Goal: Communication & Community: Answer question/provide support

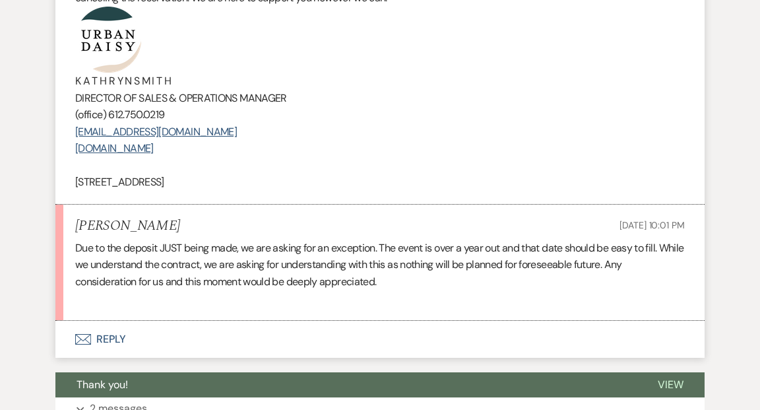
scroll to position [2101, 0]
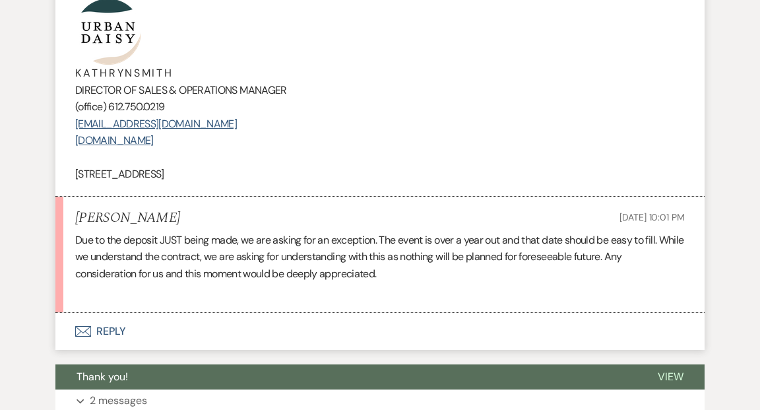
click at [106, 313] on button "Envelope Reply" at bounding box center [379, 331] width 649 height 37
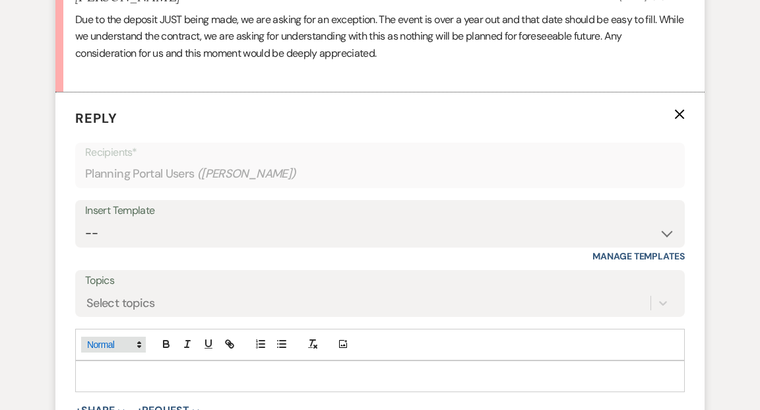
scroll to position [2327, 0]
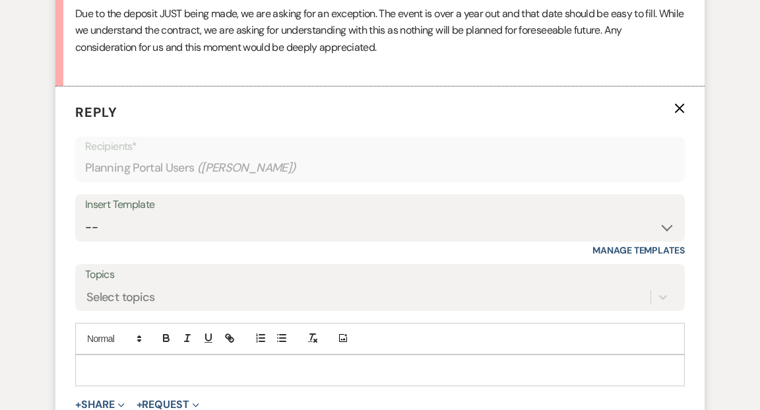
click at [104, 363] on p at bounding box center [380, 370] width 588 height 15
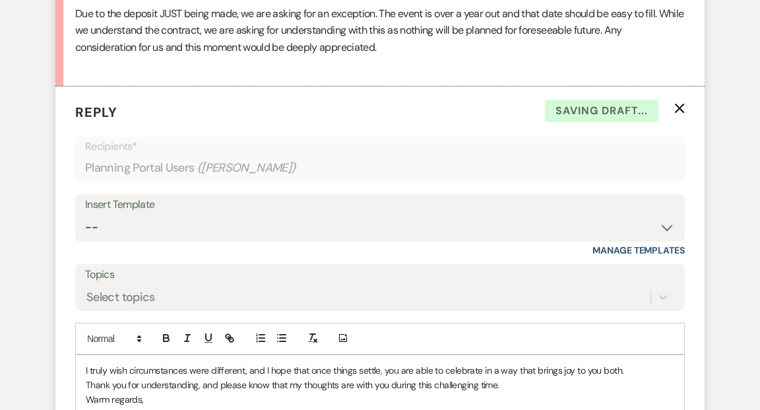
click at [86, 363] on p "I truly wish circumstances were different, and I hope that once things settle, …" at bounding box center [380, 370] width 588 height 15
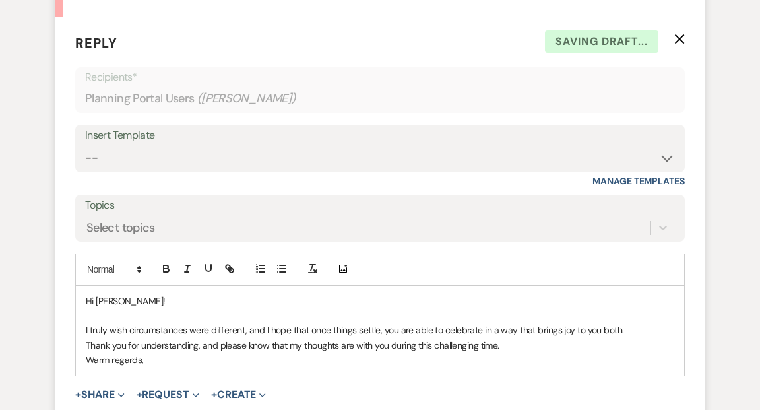
scroll to position [2416, 0]
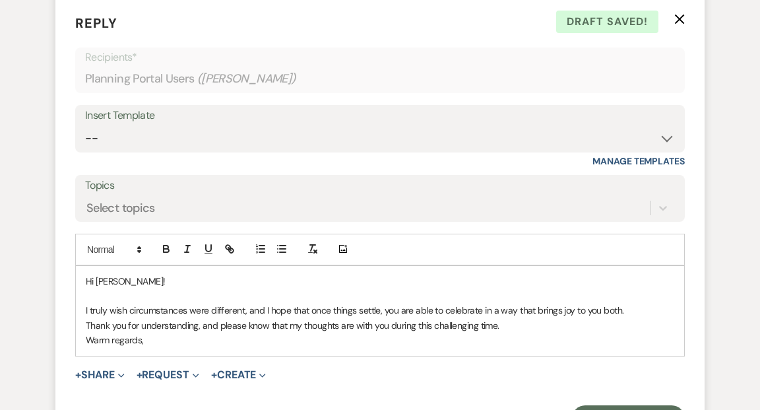
click at [632, 303] on p "I truly wish circumstances were different, and I hope that once things settle, …" at bounding box center [380, 310] width 588 height 15
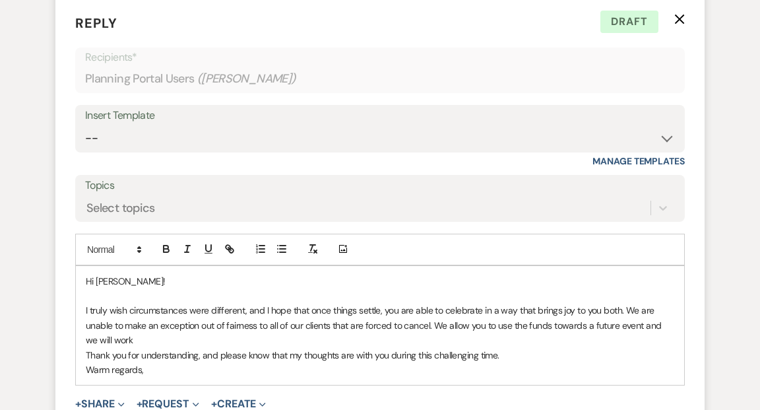
click at [445, 307] on p "I truly wish circumstances were different, and I hope that once things settle, …" at bounding box center [380, 325] width 588 height 44
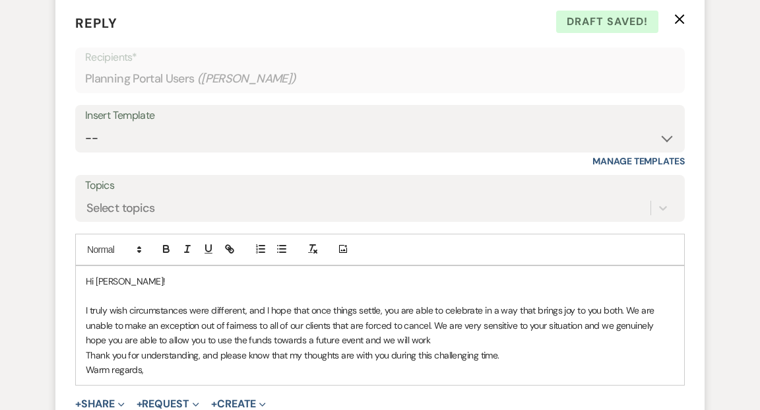
click at [194, 322] on p "I truly wish circumstances were different, and I hope that once things settle, …" at bounding box center [380, 325] width 588 height 44
click at [357, 321] on p "I truly wish circumstances were different, and I hope that once things settle, …" at bounding box center [380, 325] width 588 height 44
click at [343, 362] on p "Warm regards," at bounding box center [380, 369] width 588 height 15
click at [300, 348] on p "Thank you for understanding, and please know that my thoughts are with you duri…" at bounding box center [380, 355] width 588 height 15
click at [521, 348] on p "Thank you for understanding, and please know that our thoughts are with you dur…" at bounding box center [380, 355] width 588 height 15
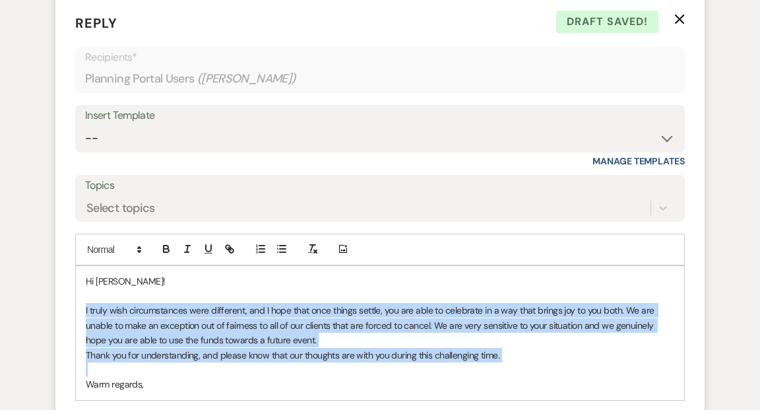
drag, startPoint x: 84, startPoint y: 290, endPoint x: 341, endPoint y: 350, distance: 263.7
click at [341, 350] on div "Hi Taylor! I truly wish circumstances were different, and I hope that once thin…" at bounding box center [380, 333] width 608 height 134
copy div "I truly wish circumstances were different, and I hope that once things settle, …"
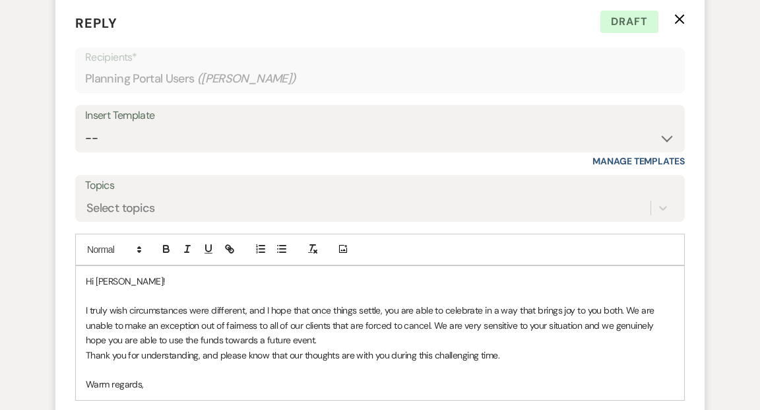
click at [146, 377] on p "Warm regards," at bounding box center [380, 384] width 588 height 15
click at [306, 321] on p "I truly wish circumstances were different, and I hope that once things settle, …" at bounding box center [380, 325] width 588 height 44
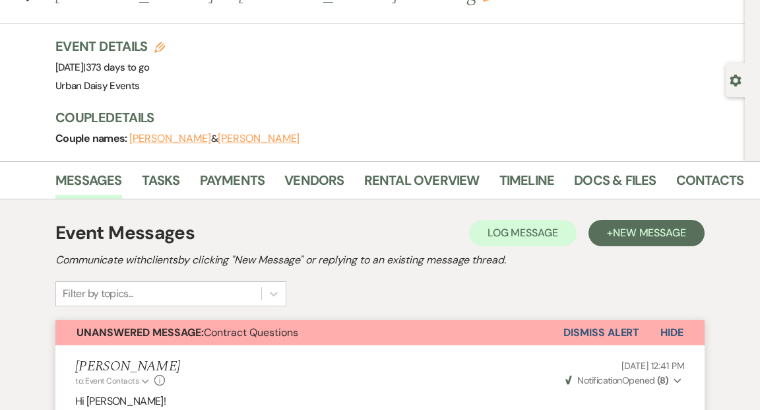
scroll to position [71, 0]
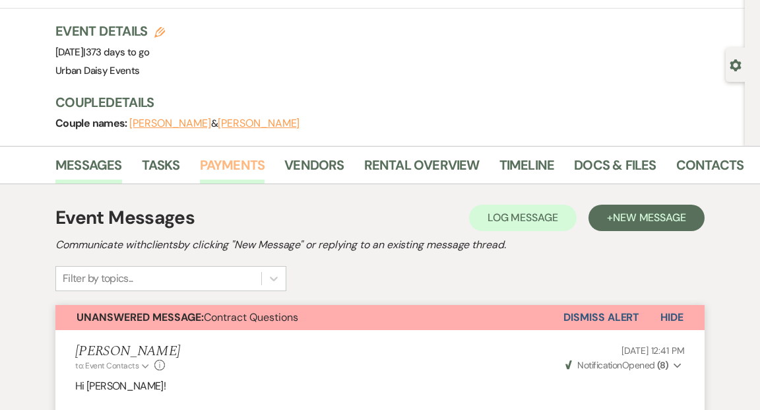
click at [242, 165] on link "Payments" at bounding box center [232, 168] width 65 height 29
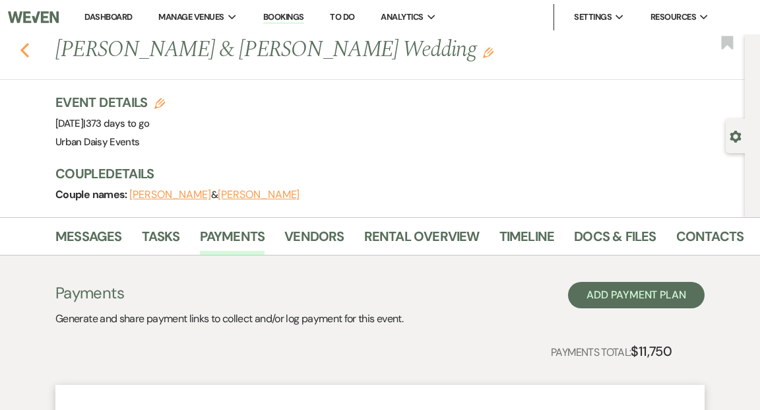
click at [22, 51] on use "button" at bounding box center [24, 50] width 9 height 15
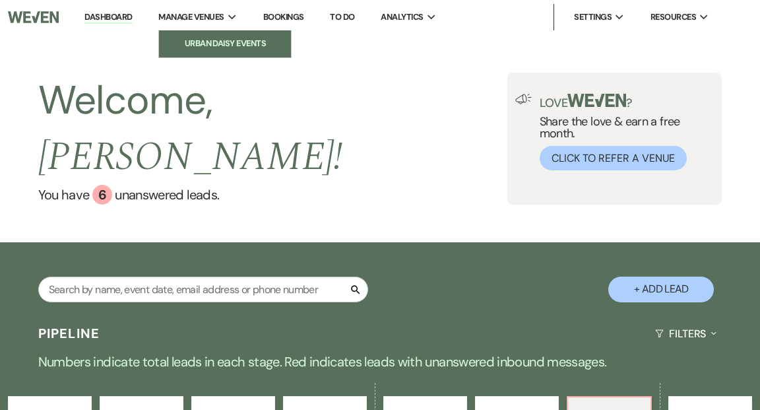
click at [214, 49] on li "Urban Daisy Events" at bounding box center [225, 43] width 119 height 13
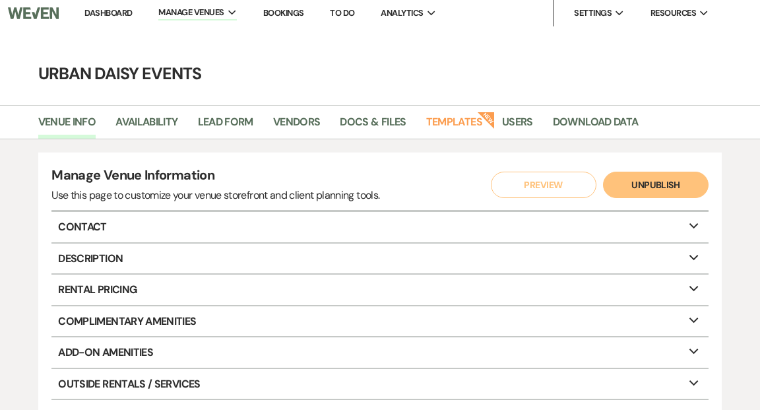
scroll to position [5, 0]
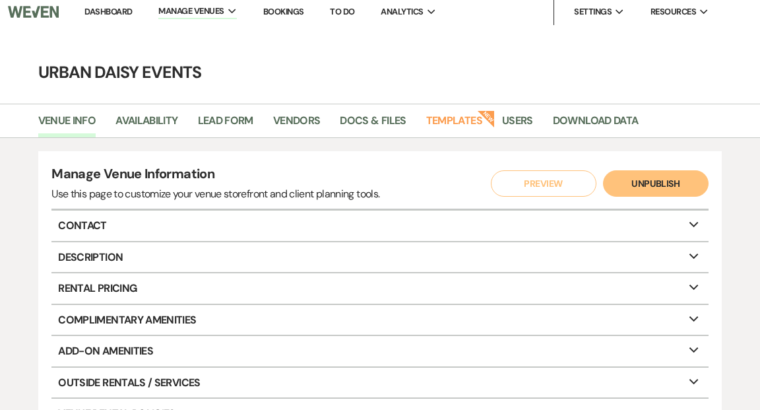
click at [110, 7] on link "Dashboard" at bounding box center [108, 11] width 48 height 11
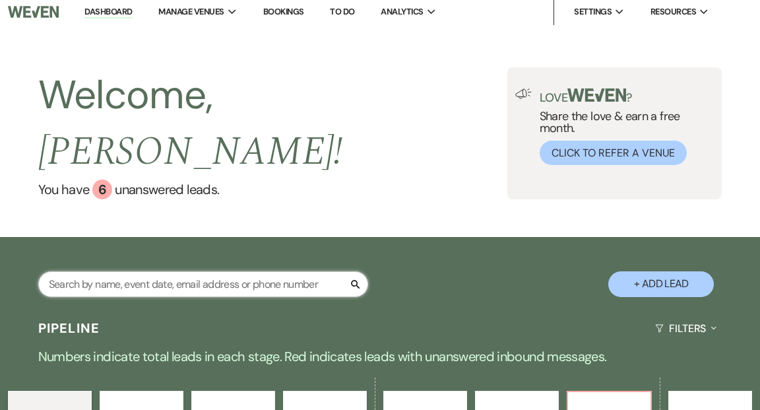
click at [92, 271] on input "text" at bounding box center [203, 284] width 330 height 26
type input "[PERSON_NAME]"
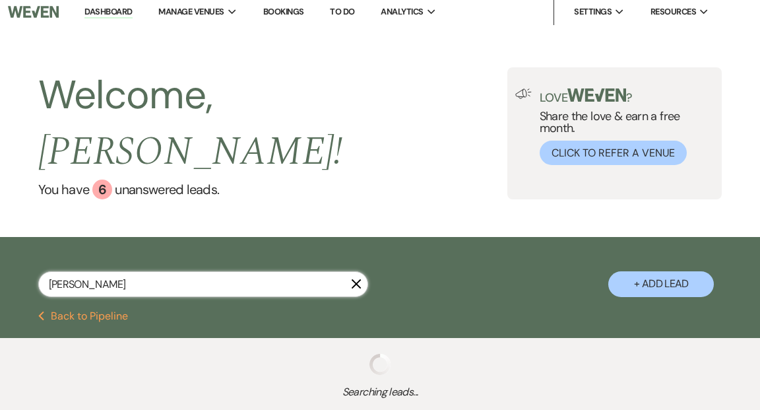
select select "8"
select select "6"
select select "5"
select select "2"
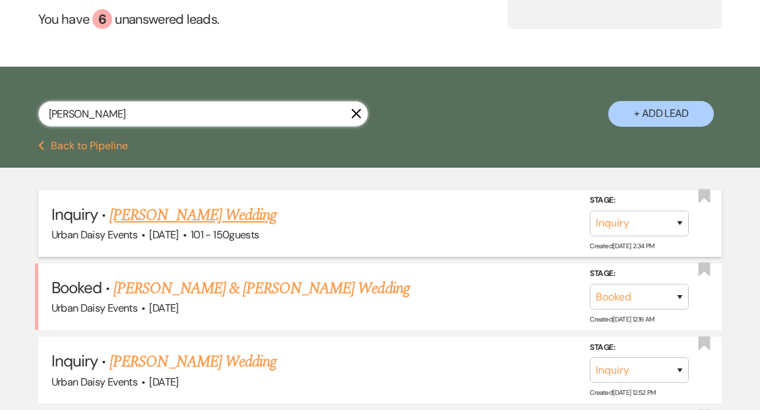
scroll to position [253, 0]
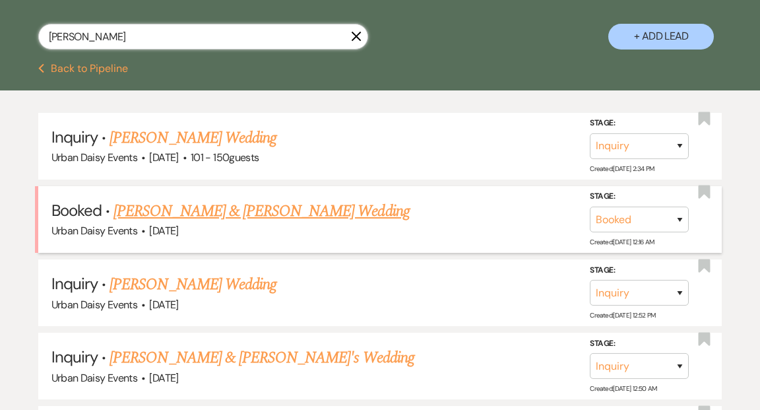
type input "[PERSON_NAME]"
click at [243, 199] on link "[PERSON_NAME] & [PERSON_NAME] Wedding" at bounding box center [261, 211] width 296 height 24
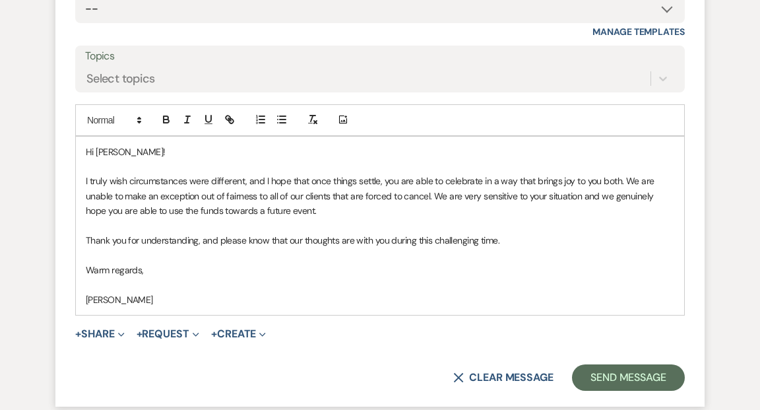
scroll to position [2542, 0]
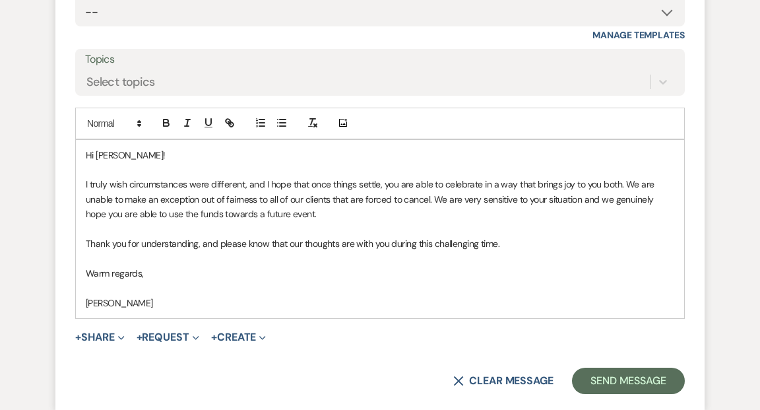
click at [305, 195] on p "I truly wish circumstances were different, and I hope that once things settle, …" at bounding box center [380, 199] width 588 height 44
click at [432, 179] on p "I truly wish circumstances were different, and I hope that once things settle, …" at bounding box center [380, 199] width 588 height 44
click at [476, 181] on p "I truly wish circumstances were different, and I hope that once things settle, …" at bounding box center [380, 199] width 588 height 44
click at [635, 183] on p "I truly wish circumstances were different, and I hope that once things settle, …" at bounding box center [380, 199] width 588 height 44
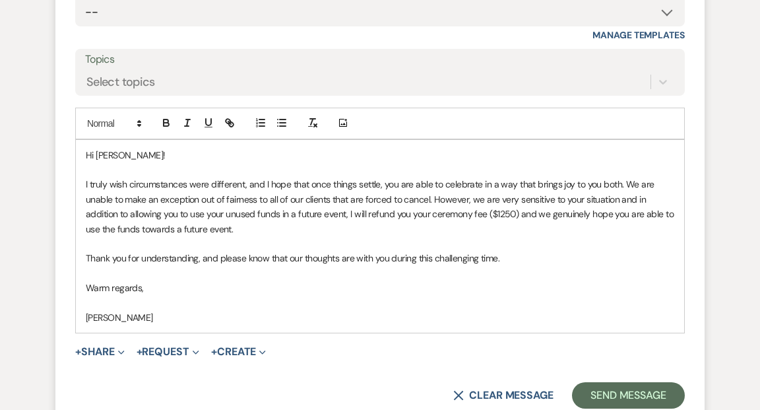
click at [289, 197] on p "I truly wish circumstances were different, and I hope that once things settle, …" at bounding box center [380, 206] width 588 height 59
click at [513, 197] on p "I truly wish circumstances were different, and I hope that once things settle, …" at bounding box center [380, 206] width 588 height 59
click at [582, 195] on p "I truly wish circumstances were different, and I hope that once things settle, …" at bounding box center [380, 206] width 588 height 59
click at [249, 208] on p "I truly wish circumstances were different, and I hope that once things settle, …" at bounding box center [380, 206] width 588 height 59
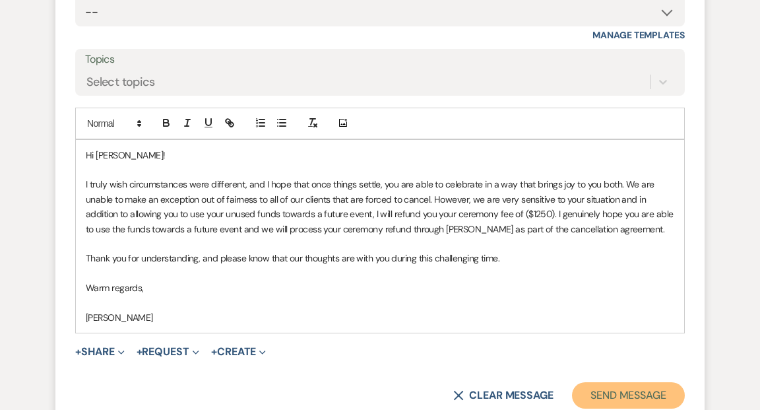
click at [631, 382] on button "Send Message" at bounding box center [628, 395] width 113 height 26
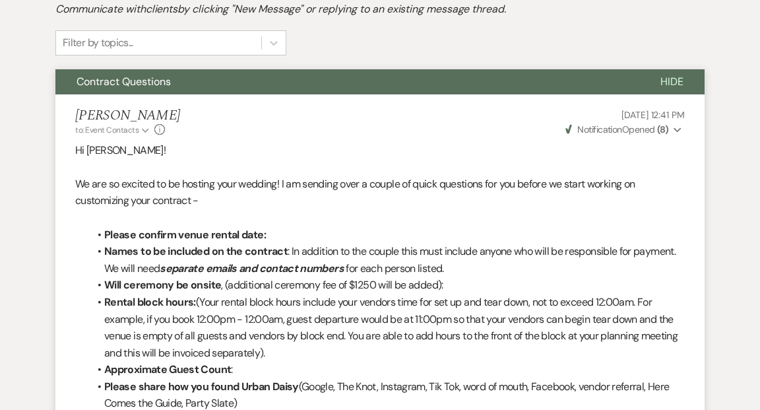
scroll to position [0, 0]
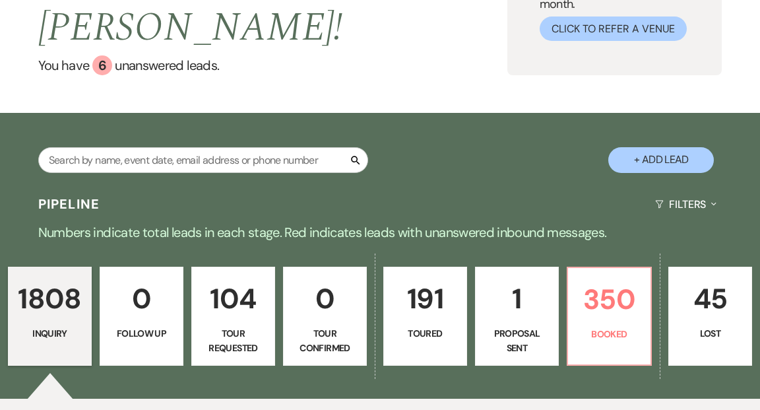
scroll to position [238, 0]
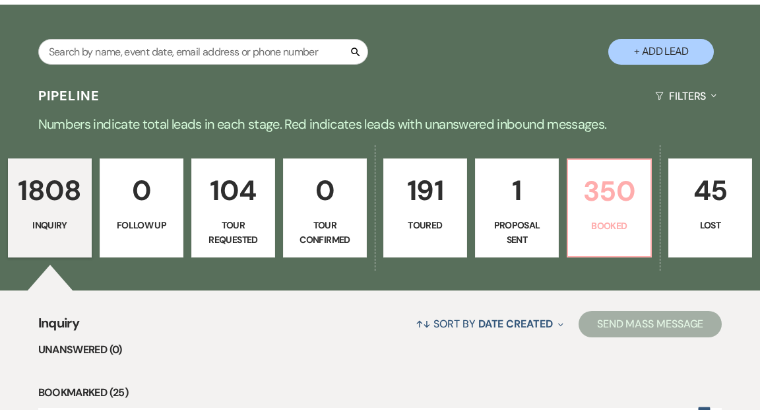
click at [612, 182] on p "350" at bounding box center [609, 191] width 67 height 44
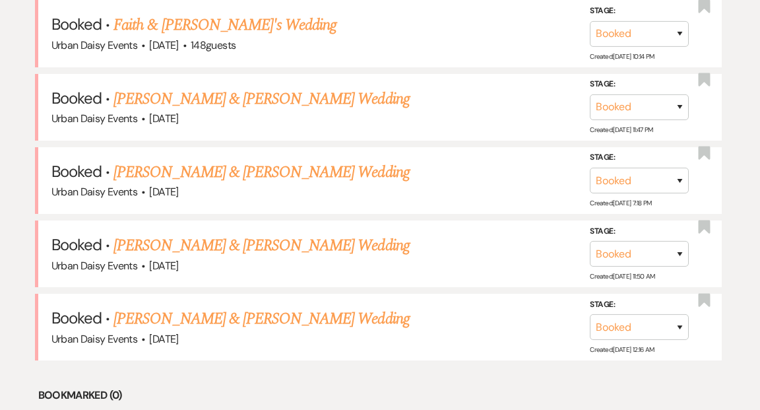
scroll to position [702, 0]
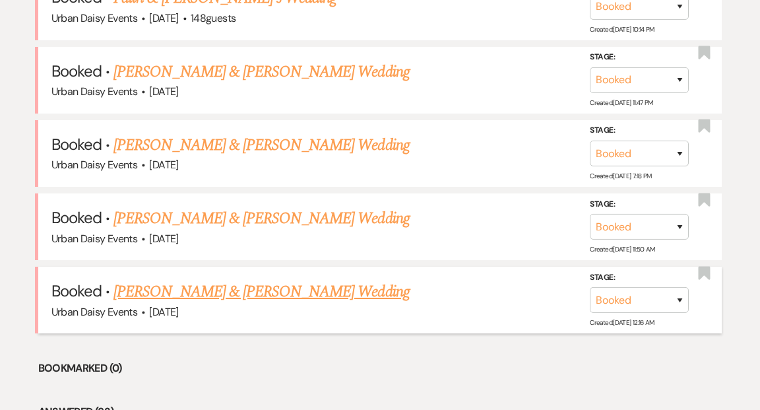
click at [288, 280] on link "[PERSON_NAME] & [PERSON_NAME] Wedding" at bounding box center [261, 292] width 296 height 24
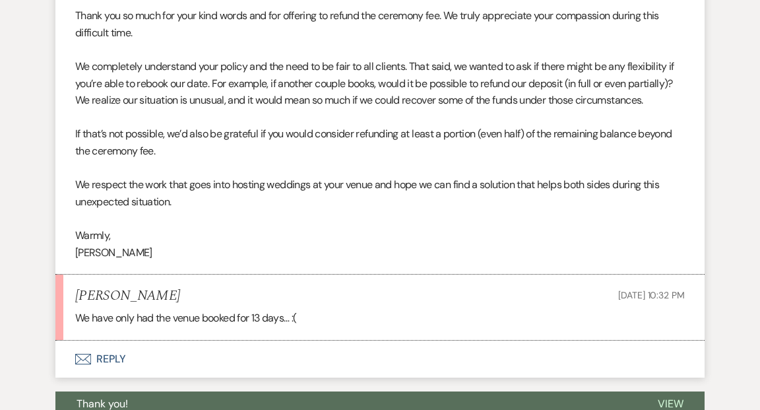
scroll to position [2766, 0]
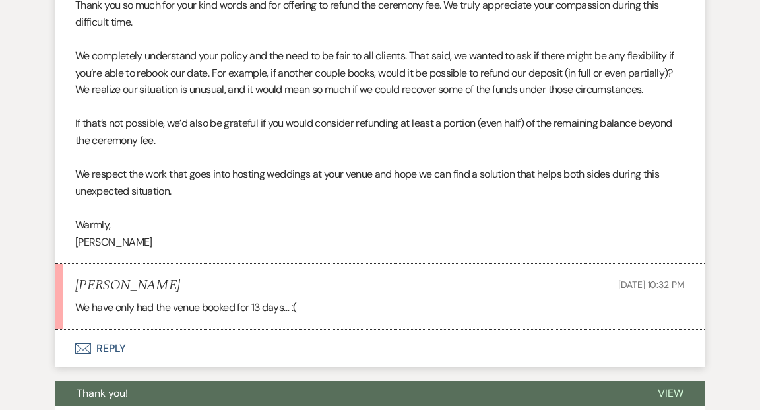
click at [111, 330] on button "Envelope Reply" at bounding box center [379, 348] width 649 height 37
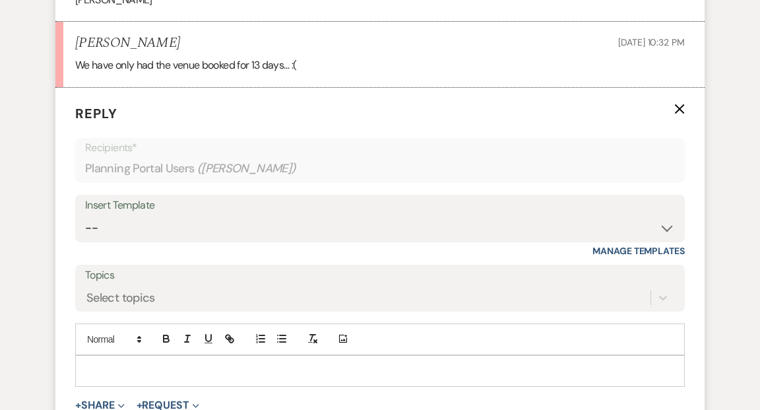
scroll to position [3008, 0]
click at [121, 355] on div at bounding box center [380, 370] width 608 height 30
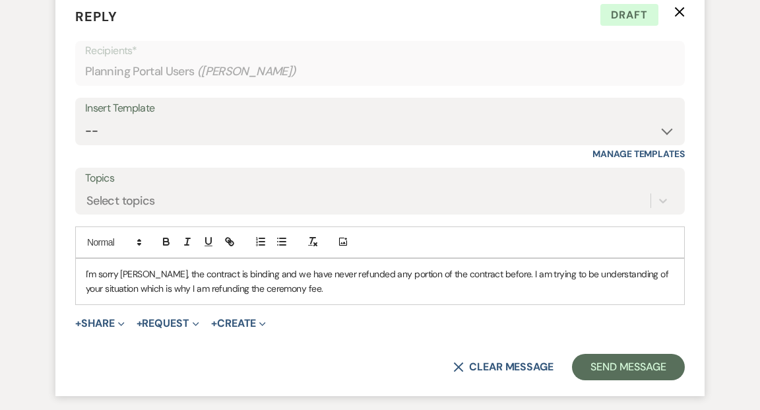
scroll to position [3111, 0]
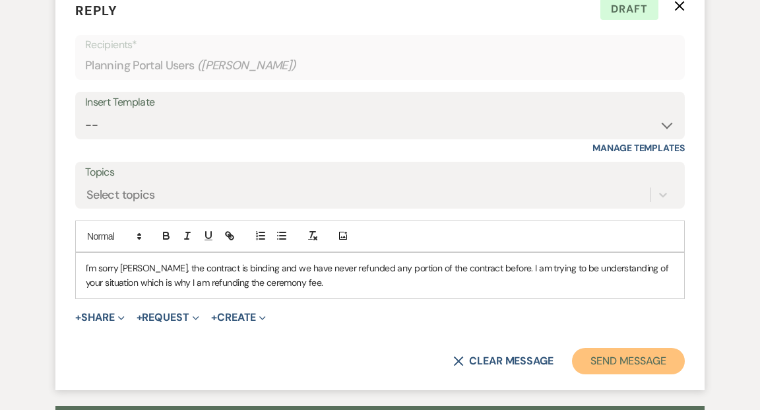
click at [610, 348] on button "Send Message" at bounding box center [628, 361] width 113 height 26
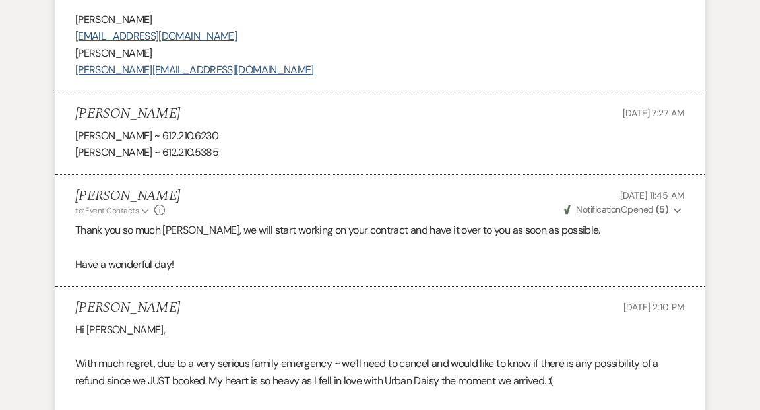
scroll to position [1275, 0]
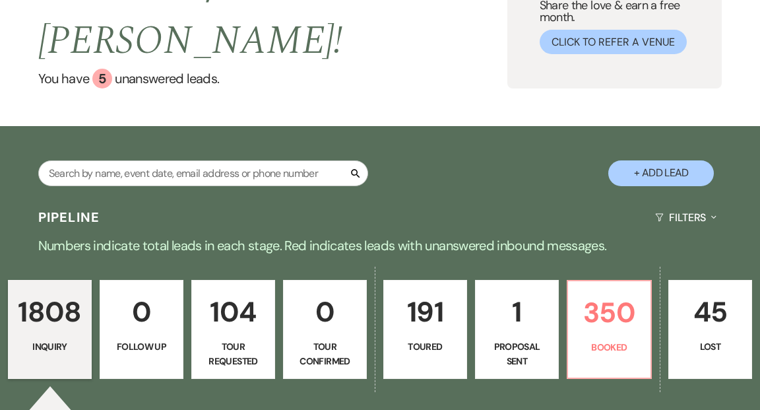
scroll to position [175, 0]
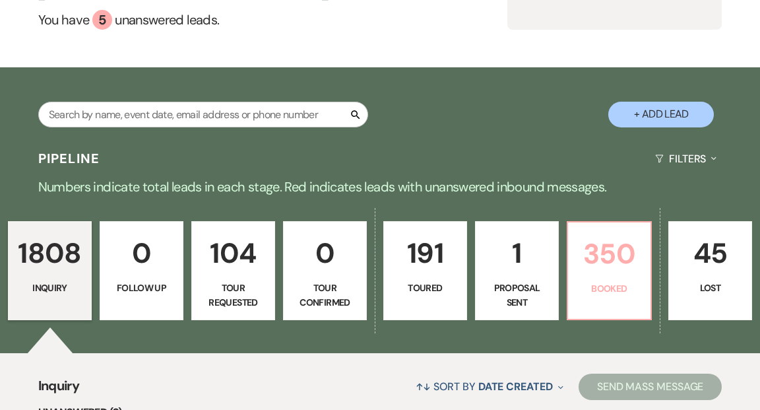
click at [604, 247] on link "350 Booked" at bounding box center [609, 270] width 85 height 99
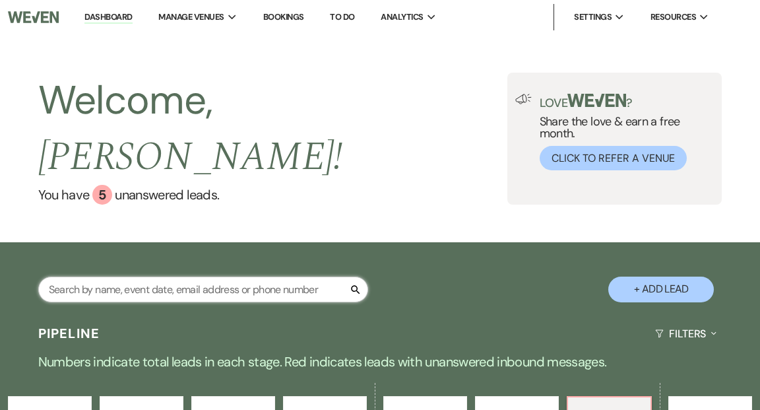
click at [159, 276] on input "text" at bounding box center [203, 289] width 330 height 26
type input "[PERSON_NAME]"
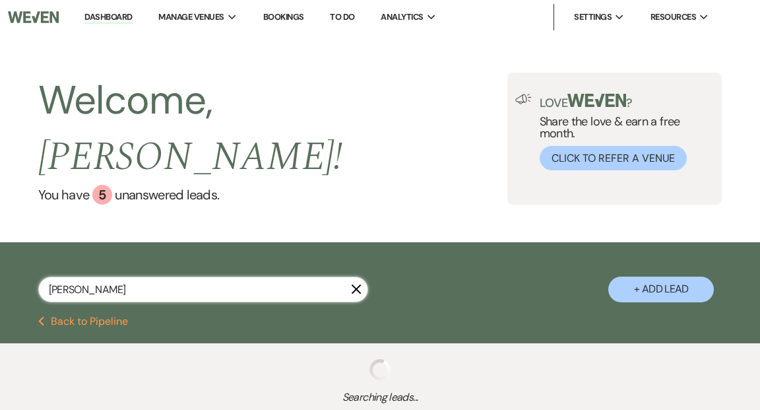
select select "8"
select select "6"
select select "5"
select select "2"
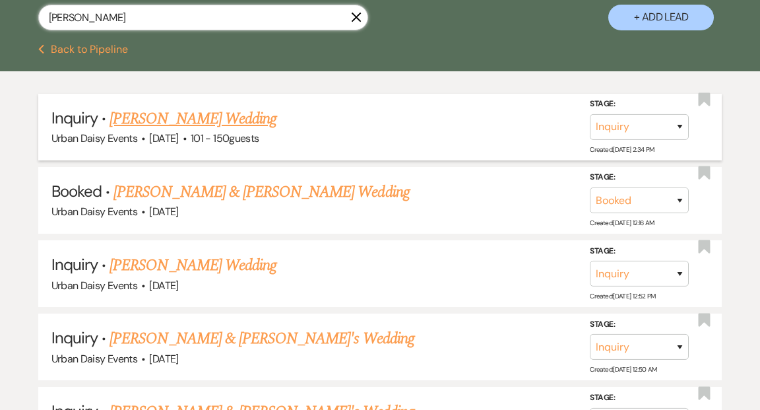
scroll to position [287, 0]
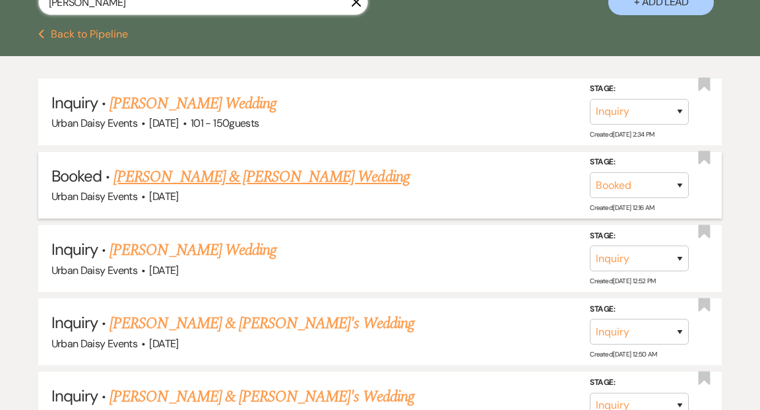
type input "[PERSON_NAME]"
click at [243, 165] on link "[PERSON_NAME] & [PERSON_NAME] Wedding" at bounding box center [261, 177] width 296 height 24
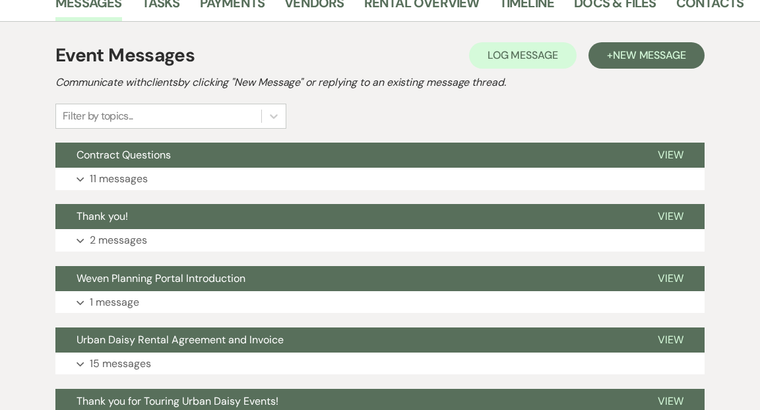
scroll to position [188, 0]
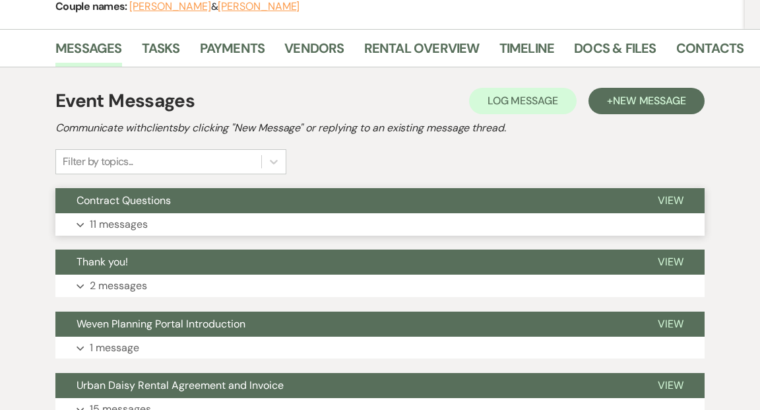
click at [664, 199] on span "View" at bounding box center [671, 200] width 26 height 14
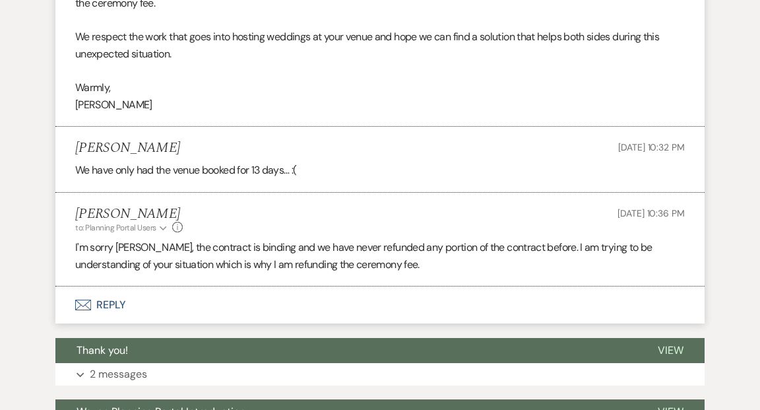
scroll to position [2900, 0]
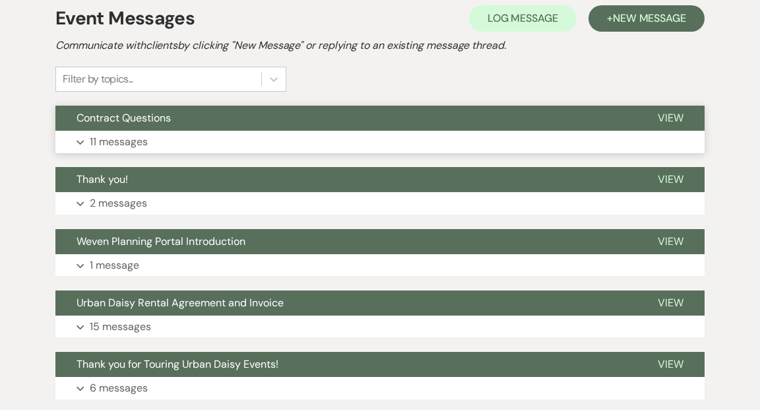
scroll to position [268, 0]
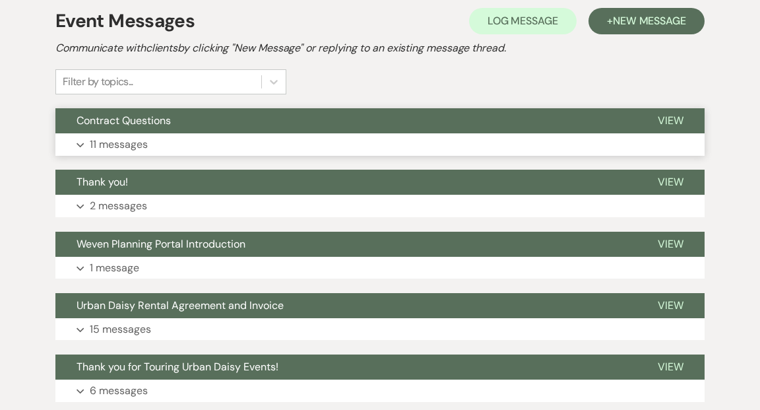
click at [669, 117] on span "View" at bounding box center [671, 120] width 26 height 14
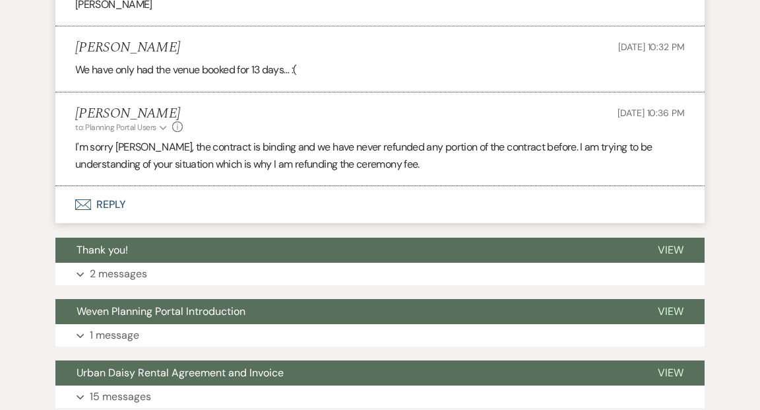
scroll to position [3007, 0]
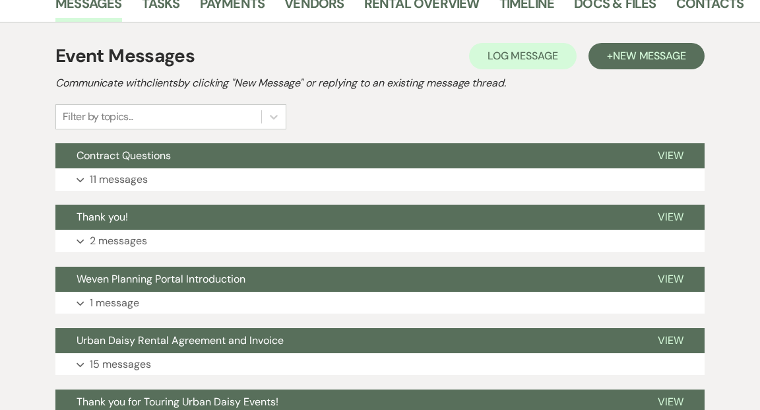
scroll to position [229, 0]
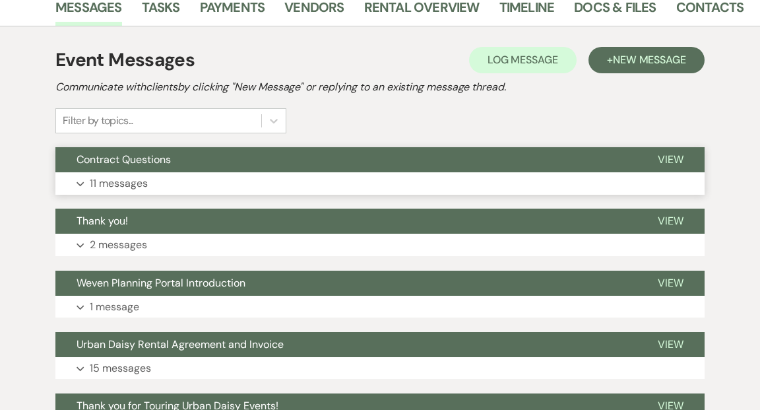
click at [672, 157] on span "View" at bounding box center [671, 159] width 26 height 14
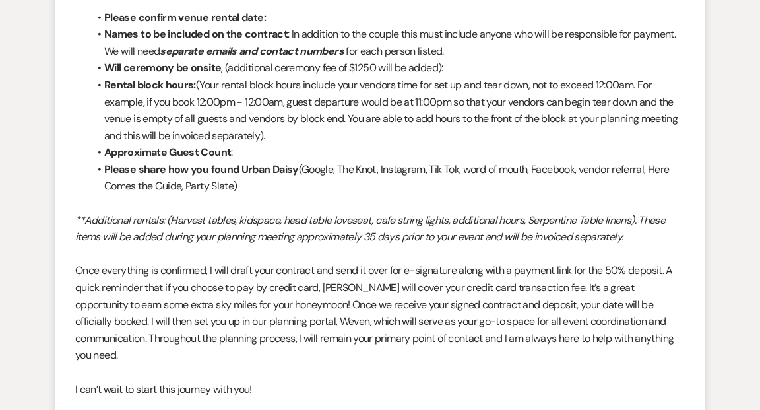
scroll to position [0, 0]
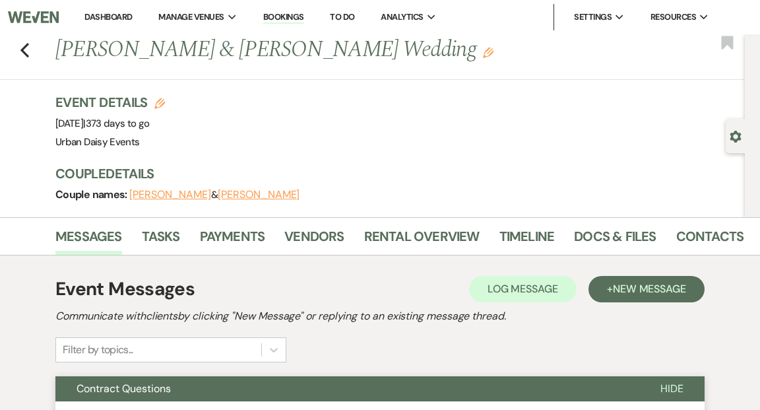
click at [126, 11] on li "Dashboard" at bounding box center [108, 17] width 61 height 26
click at [123, 15] on link "Dashboard" at bounding box center [108, 16] width 48 height 11
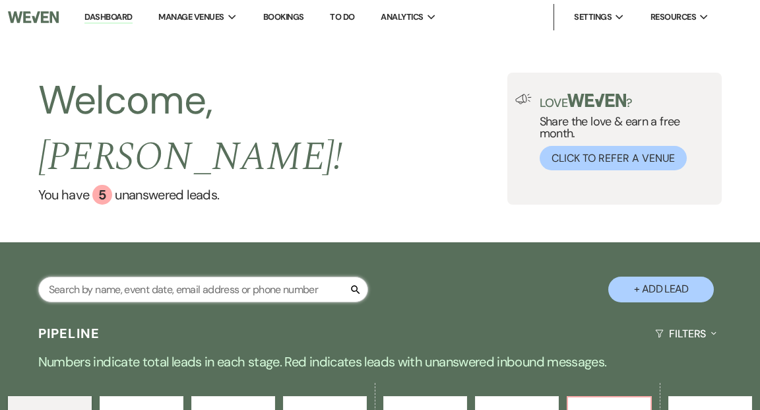
click at [131, 276] on input "text" at bounding box center [203, 289] width 330 height 26
type input "[PERSON_NAME]"
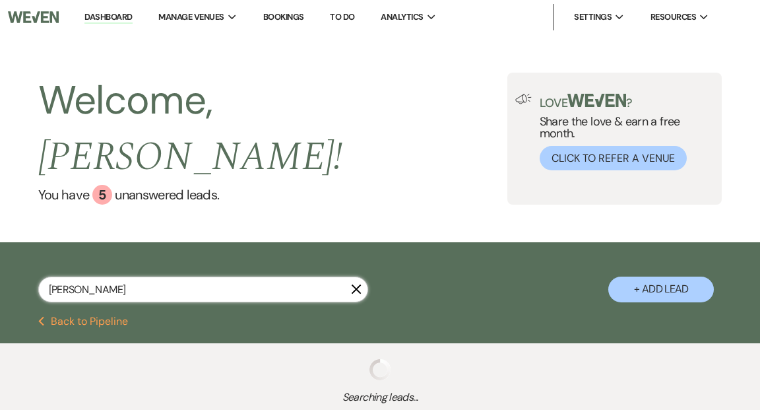
select select "8"
select select "6"
select select "5"
select select "2"
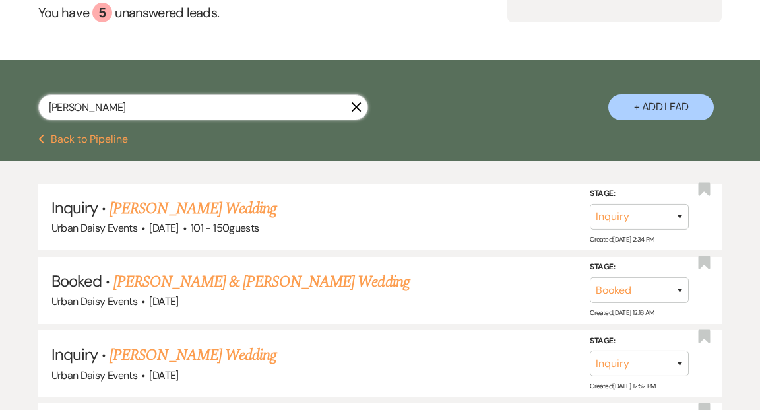
scroll to position [198, 0]
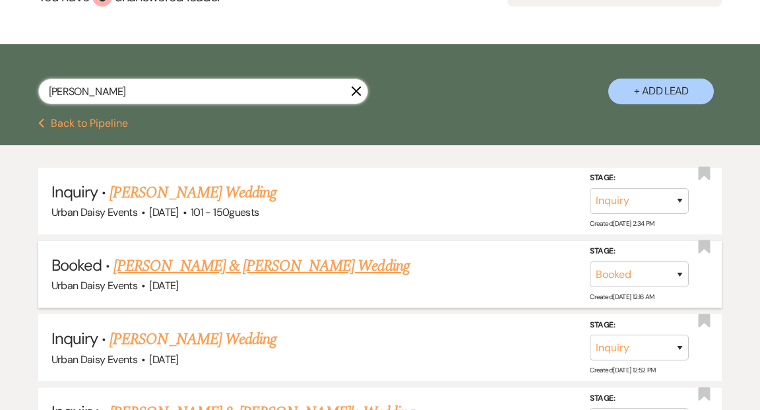
type input "[PERSON_NAME]"
click at [210, 254] on link "[PERSON_NAME] & [PERSON_NAME] Wedding" at bounding box center [261, 266] width 296 height 24
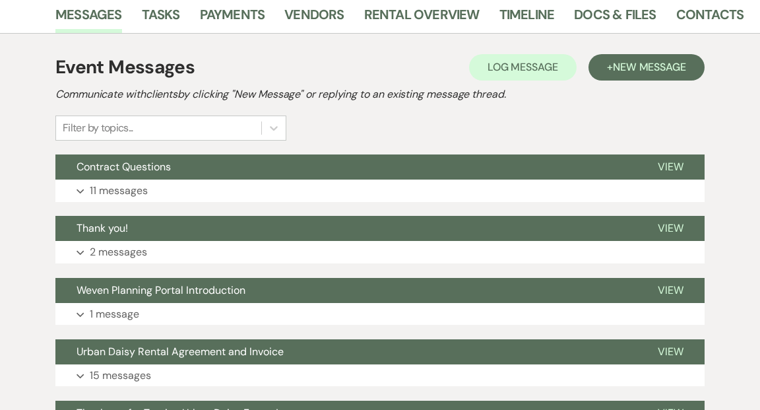
scroll to position [229, 0]
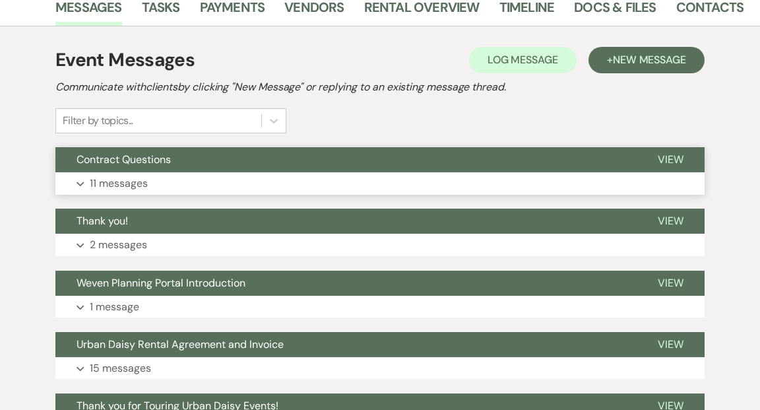
click at [676, 158] on span "View" at bounding box center [671, 159] width 26 height 14
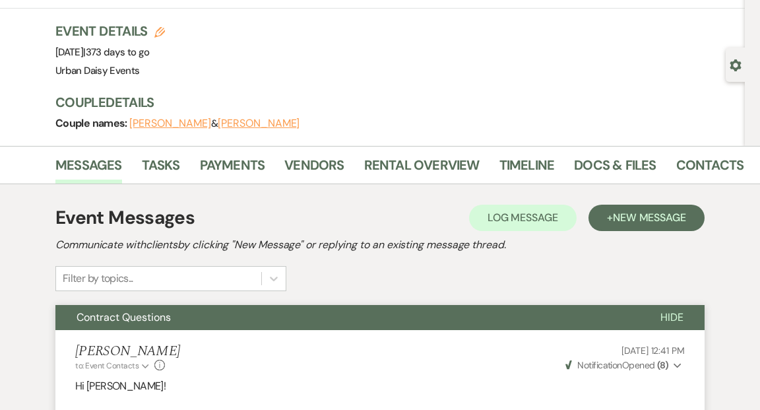
scroll to position [0, 0]
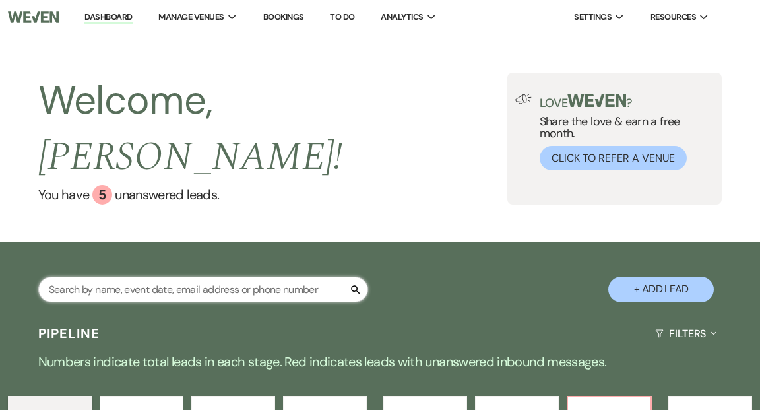
click at [125, 276] on input "text" at bounding box center [203, 289] width 330 height 26
type input "[PERSON_NAME]"
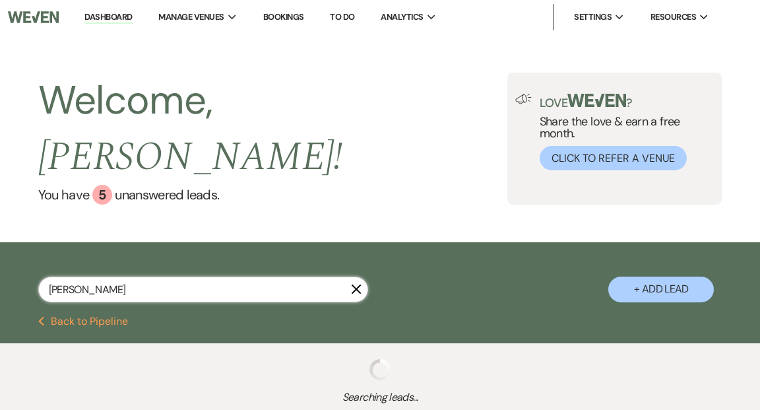
select select "8"
select select "6"
select select "5"
select select "2"
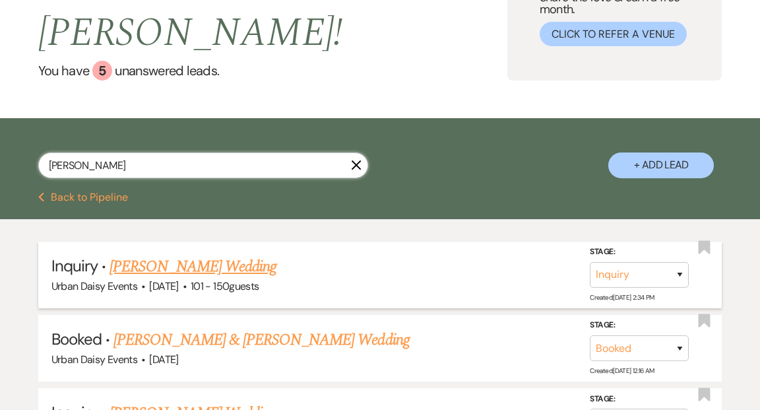
scroll to position [186, 0]
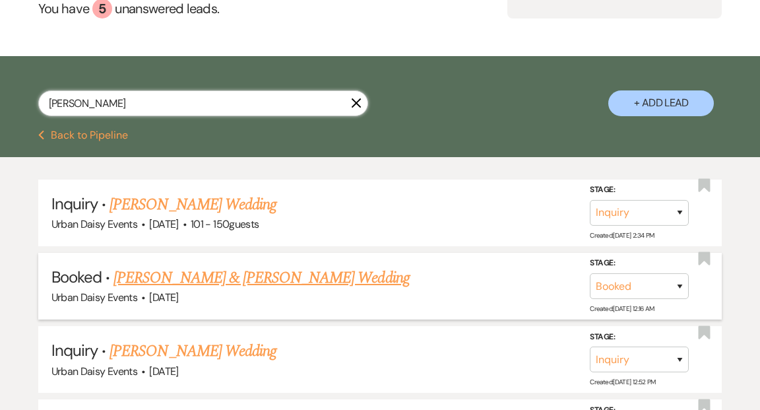
type input "[PERSON_NAME]"
click at [239, 266] on link "[PERSON_NAME] & [PERSON_NAME] Wedding" at bounding box center [261, 278] width 296 height 24
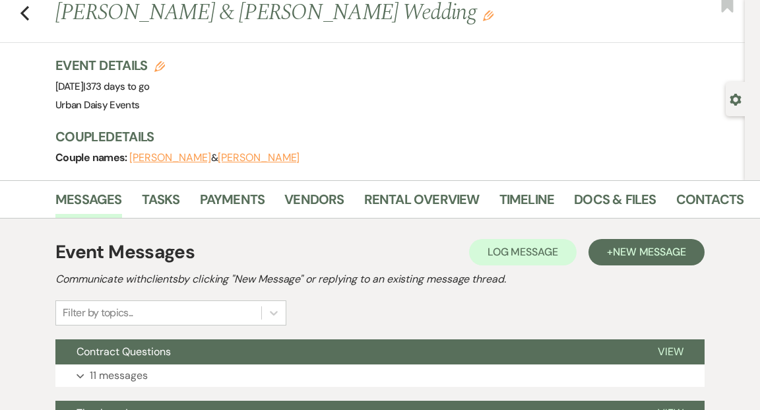
scroll to position [38, 0]
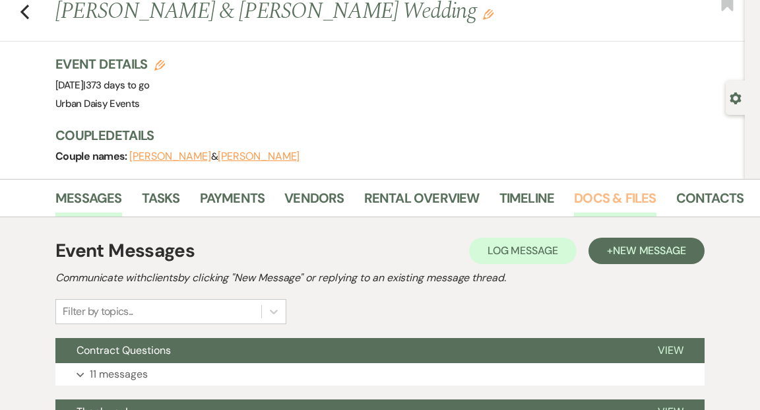
click at [580, 197] on link "Docs & Files" at bounding box center [615, 201] width 82 height 29
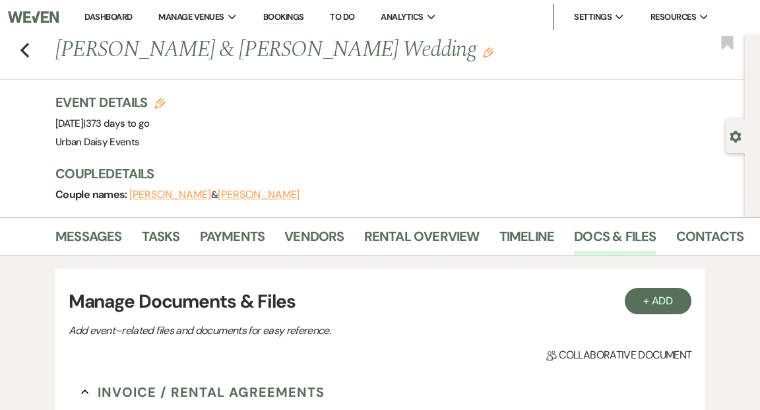
click at [111, 16] on link "Dashboard" at bounding box center [108, 16] width 48 height 11
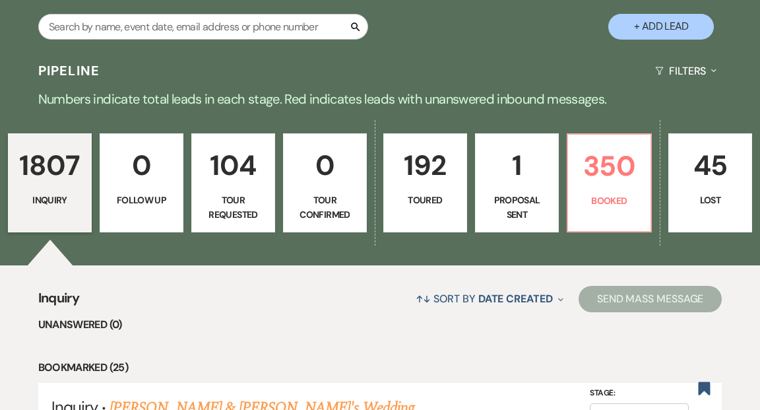
scroll to position [53, 0]
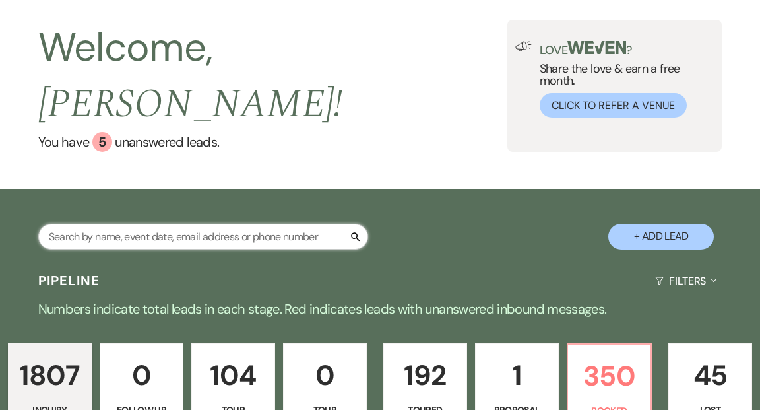
click at [213, 224] on input "text" at bounding box center [203, 237] width 330 height 26
type input "[PERSON_NAME]"
select select "8"
select select "7"
select select "8"
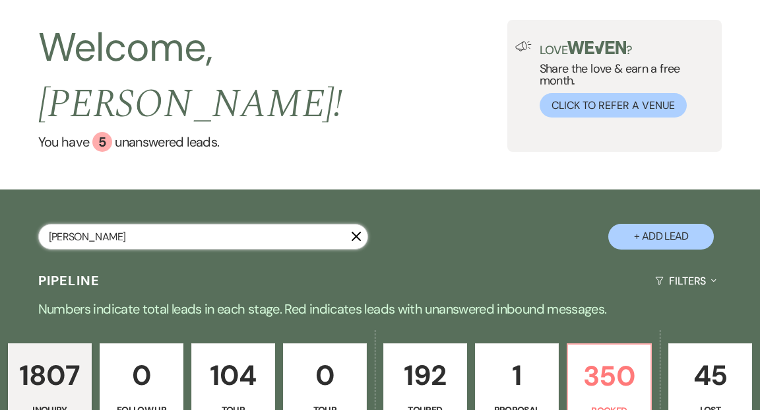
select select "6"
select select "5"
select select "2"
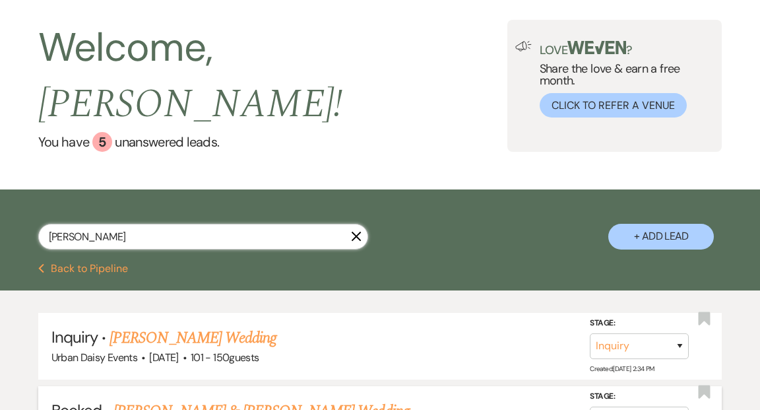
type input "[PERSON_NAME]"
click at [233, 399] on link "[PERSON_NAME] & [PERSON_NAME] Wedding" at bounding box center [261, 411] width 296 height 24
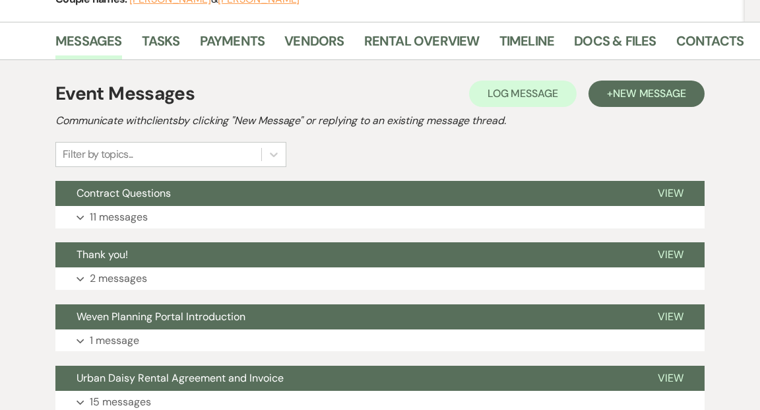
scroll to position [232, 0]
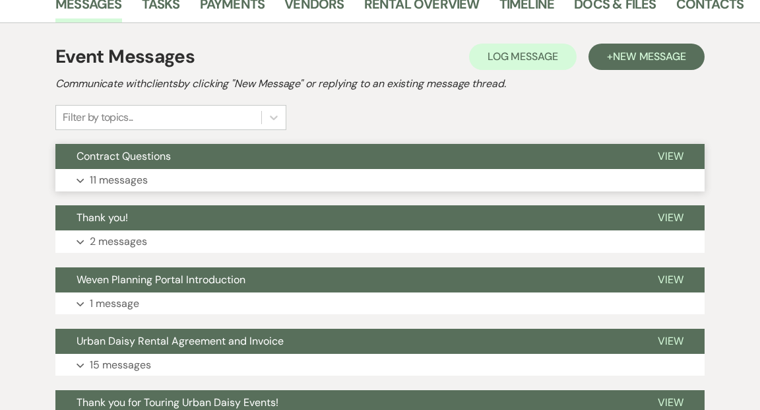
click at [666, 152] on span "View" at bounding box center [671, 156] width 26 height 14
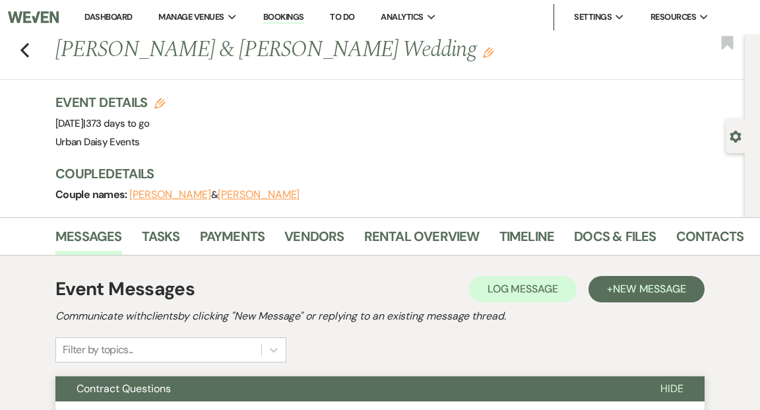
scroll to position [1, 0]
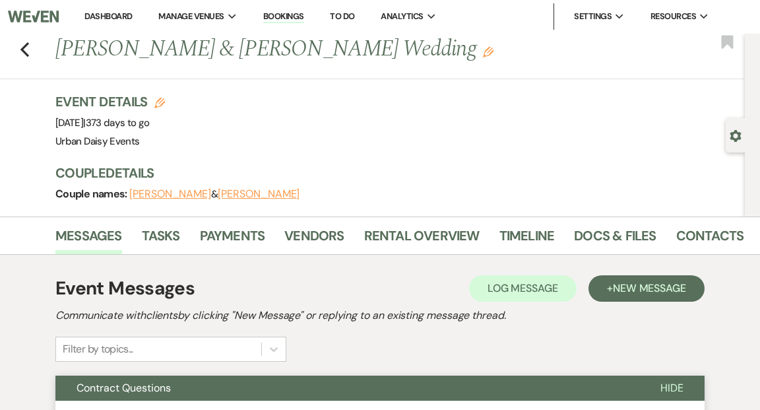
click at [226, 193] on button "[PERSON_NAME]" at bounding box center [259, 194] width 82 height 11
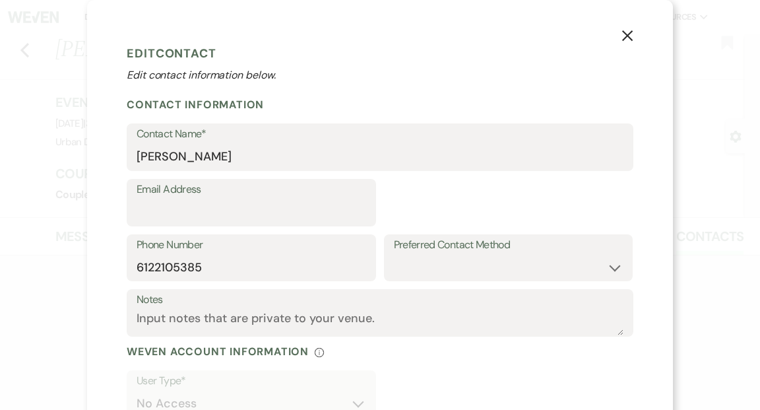
select select "1"
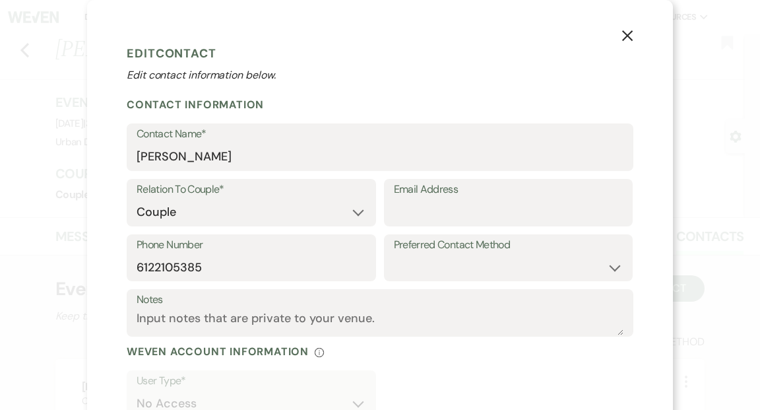
click at [53, 218] on div "X Edit Contact Edit contact information below. Contact Information Contact Name…" at bounding box center [380, 205] width 760 height 410
click at [629, 36] on icon "X" at bounding box center [627, 36] width 12 height 12
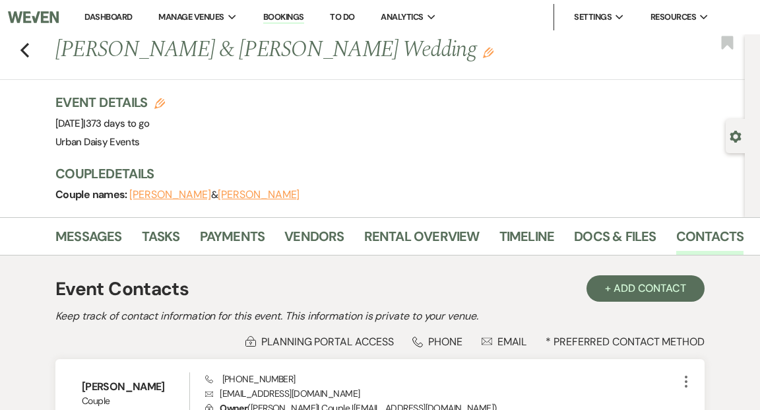
click at [116, 17] on link "Dashboard" at bounding box center [108, 16] width 48 height 11
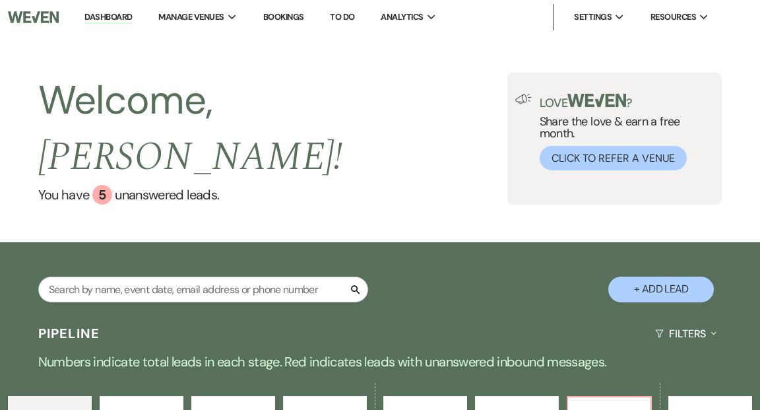
click at [104, 15] on link "Dashboard" at bounding box center [108, 17] width 48 height 13
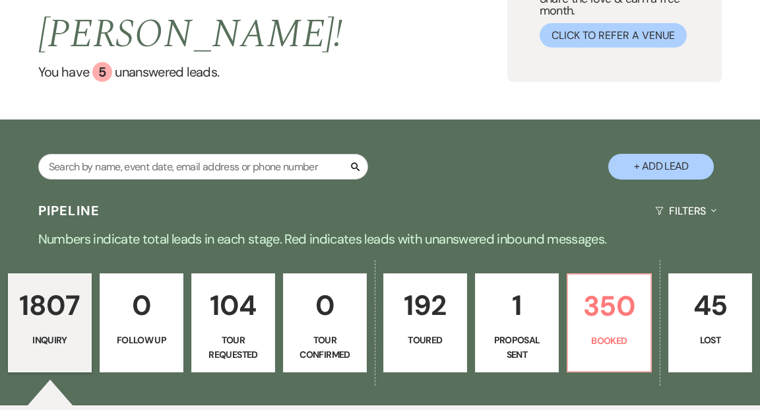
scroll to position [296, 0]
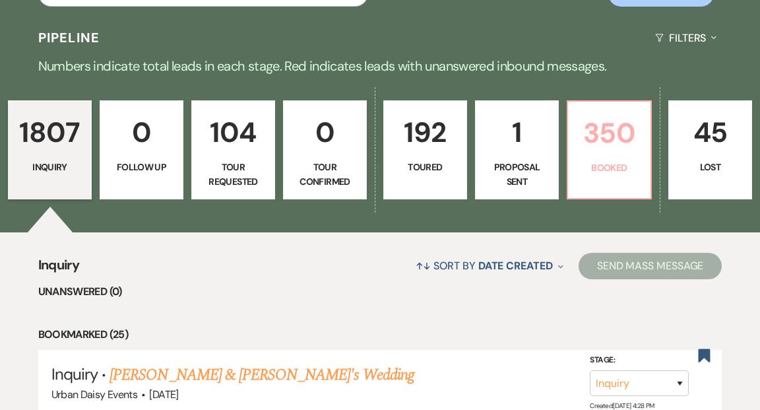
click at [603, 123] on p "350" at bounding box center [609, 133] width 67 height 44
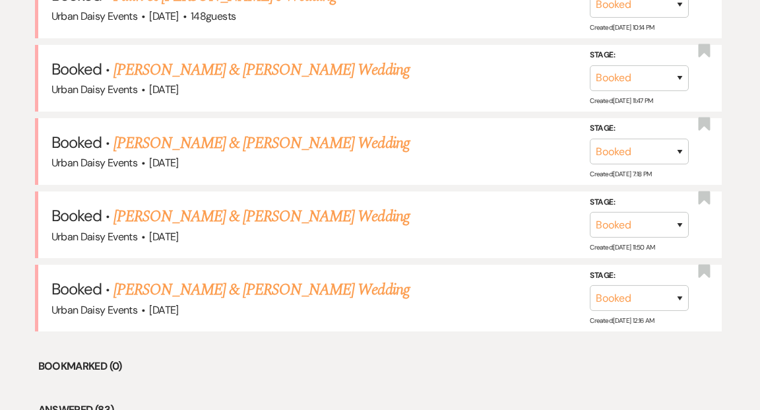
scroll to position [720, 0]
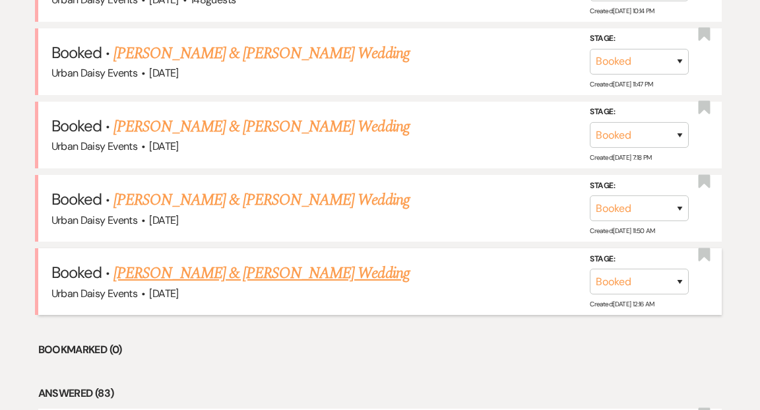
click at [265, 261] on link "[PERSON_NAME] & [PERSON_NAME] Wedding" at bounding box center [261, 273] width 296 height 24
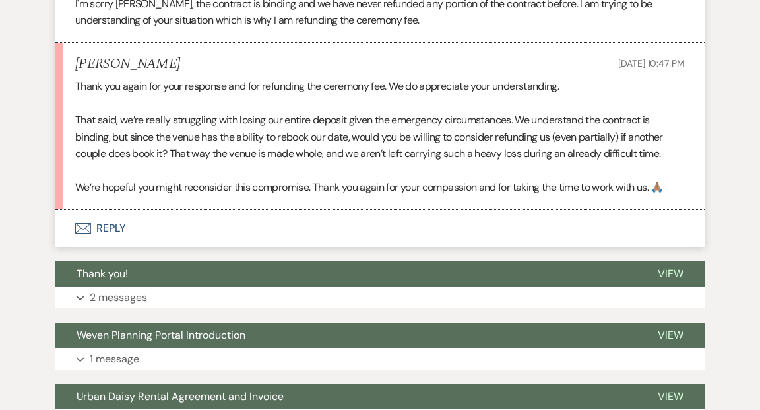
scroll to position [3058, 0]
